Goal: Transaction & Acquisition: Purchase product/service

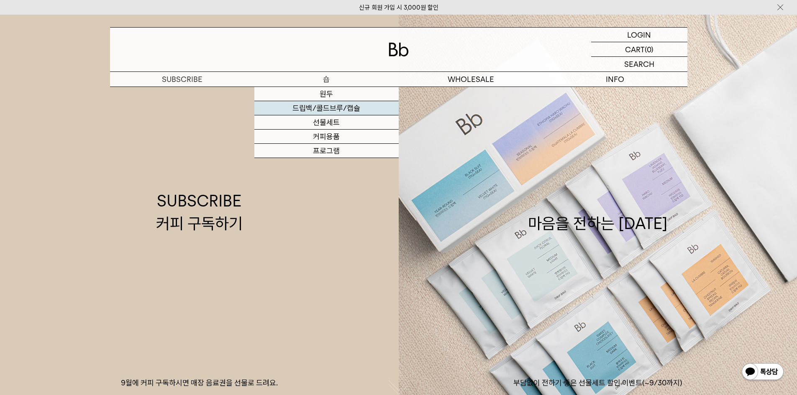
click at [324, 107] on link "드립백/콜드브루/캡슐" at bounding box center [326, 108] width 144 height 14
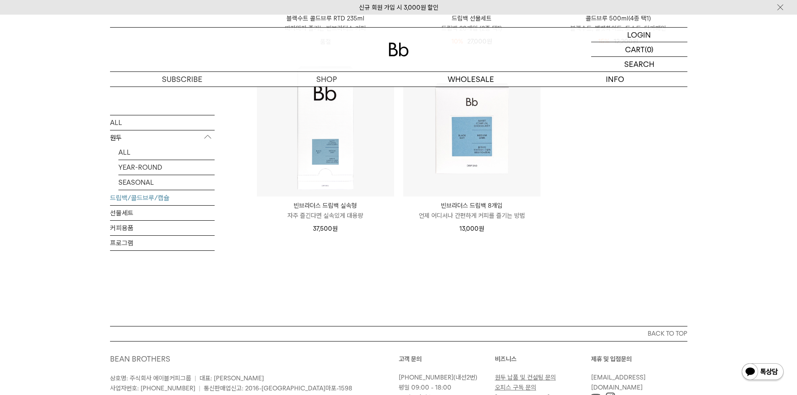
scroll to position [460, 0]
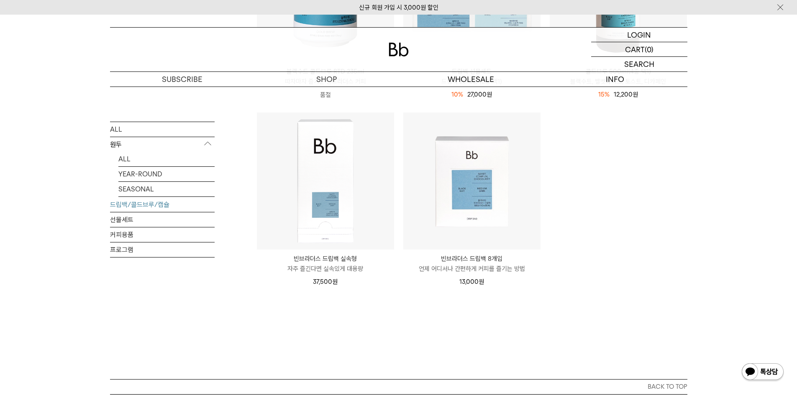
scroll to position [447, 0]
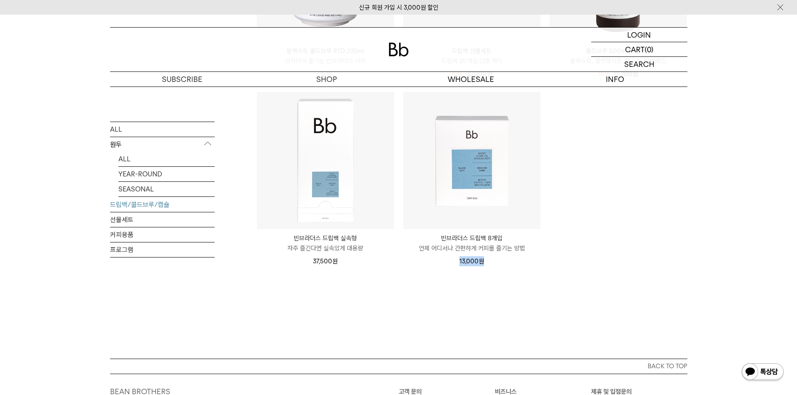
drag, startPoint x: 458, startPoint y: 349, endPoint x: 488, endPoint y: 349, distance: 30.1
click at [484, 266] on div "13,000 원" at bounding box center [471, 261] width 137 height 10
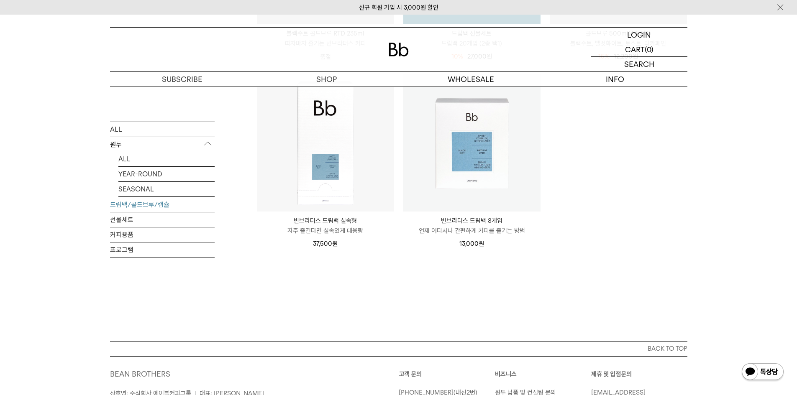
scroll to position [488, 0]
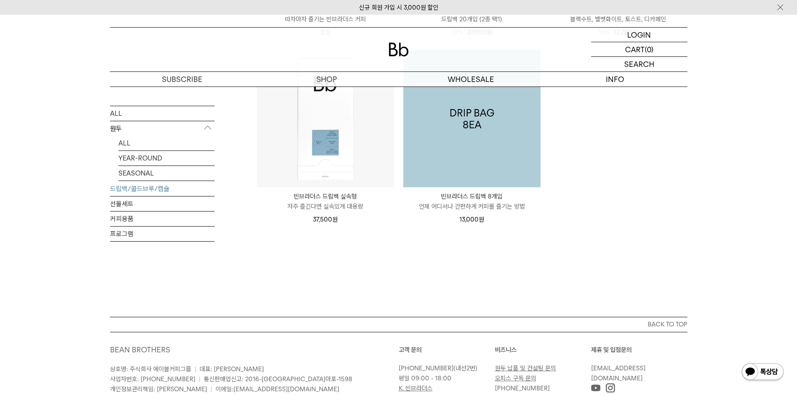
click at [496, 187] on img at bounding box center [471, 118] width 137 height 137
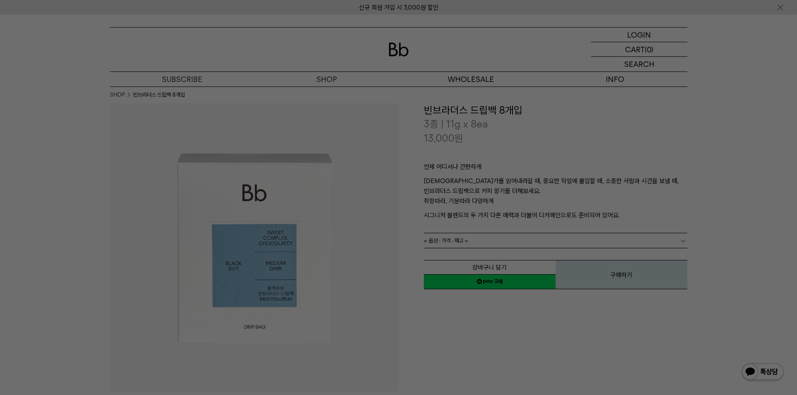
drag, startPoint x: 619, startPoint y: 26, endPoint x: 629, endPoint y: 25, distance: 9.8
click at [619, 26] on div at bounding box center [398, 197] width 797 height 395
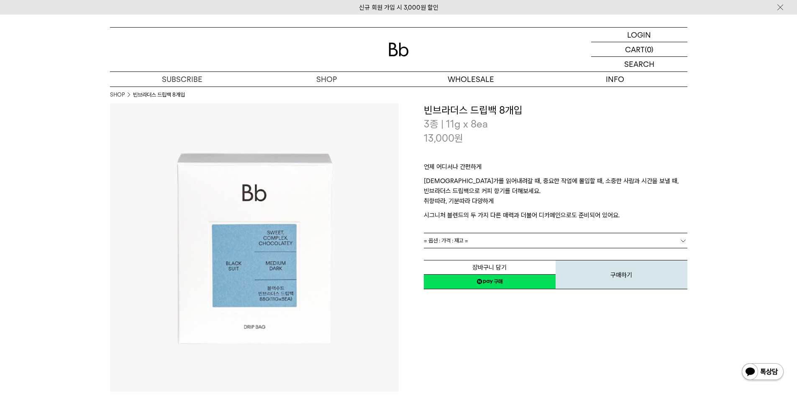
click at [513, 325] on div "**********" at bounding box center [543, 247] width 289 height 289
